Goal: Task Accomplishment & Management: Use online tool/utility

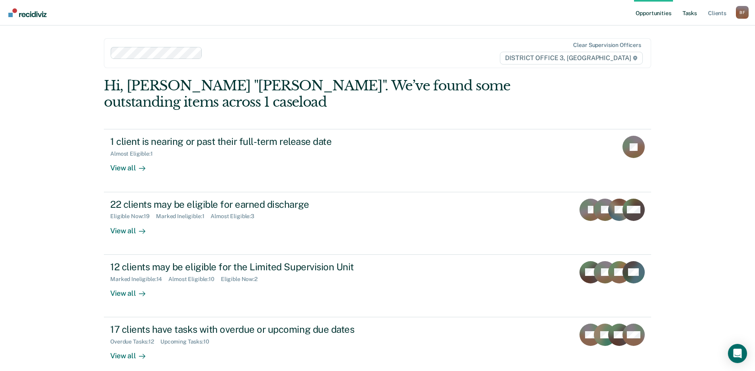
click at [687, 16] on link "Tasks" at bounding box center [690, 12] width 18 height 25
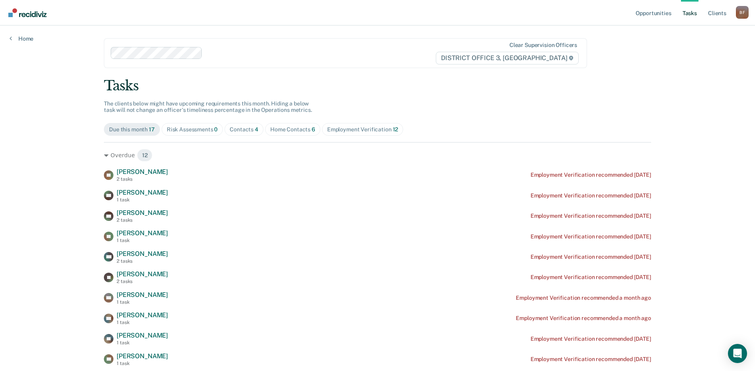
click at [241, 127] on div "Contacts 4" at bounding box center [244, 129] width 29 height 7
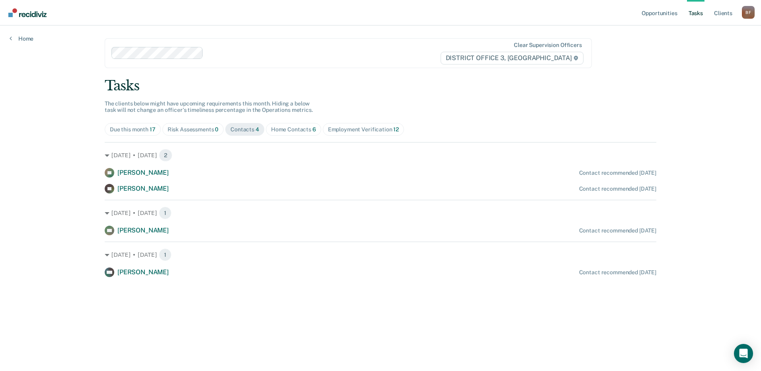
click at [276, 131] on div "Home Contacts 6" at bounding box center [293, 129] width 45 height 7
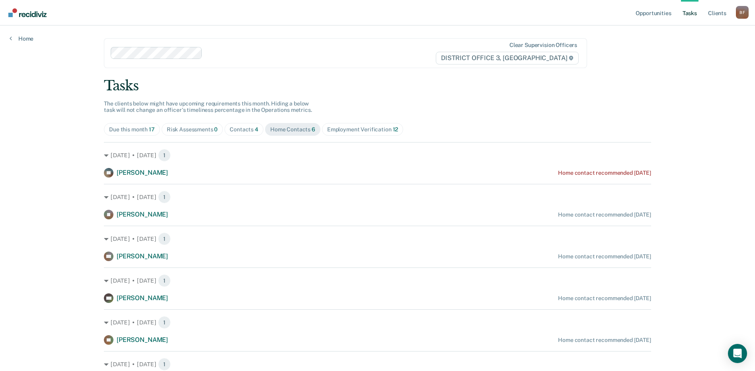
click at [244, 130] on div "Contacts 4" at bounding box center [244, 129] width 29 height 7
